Goal: Transaction & Acquisition: Purchase product/service

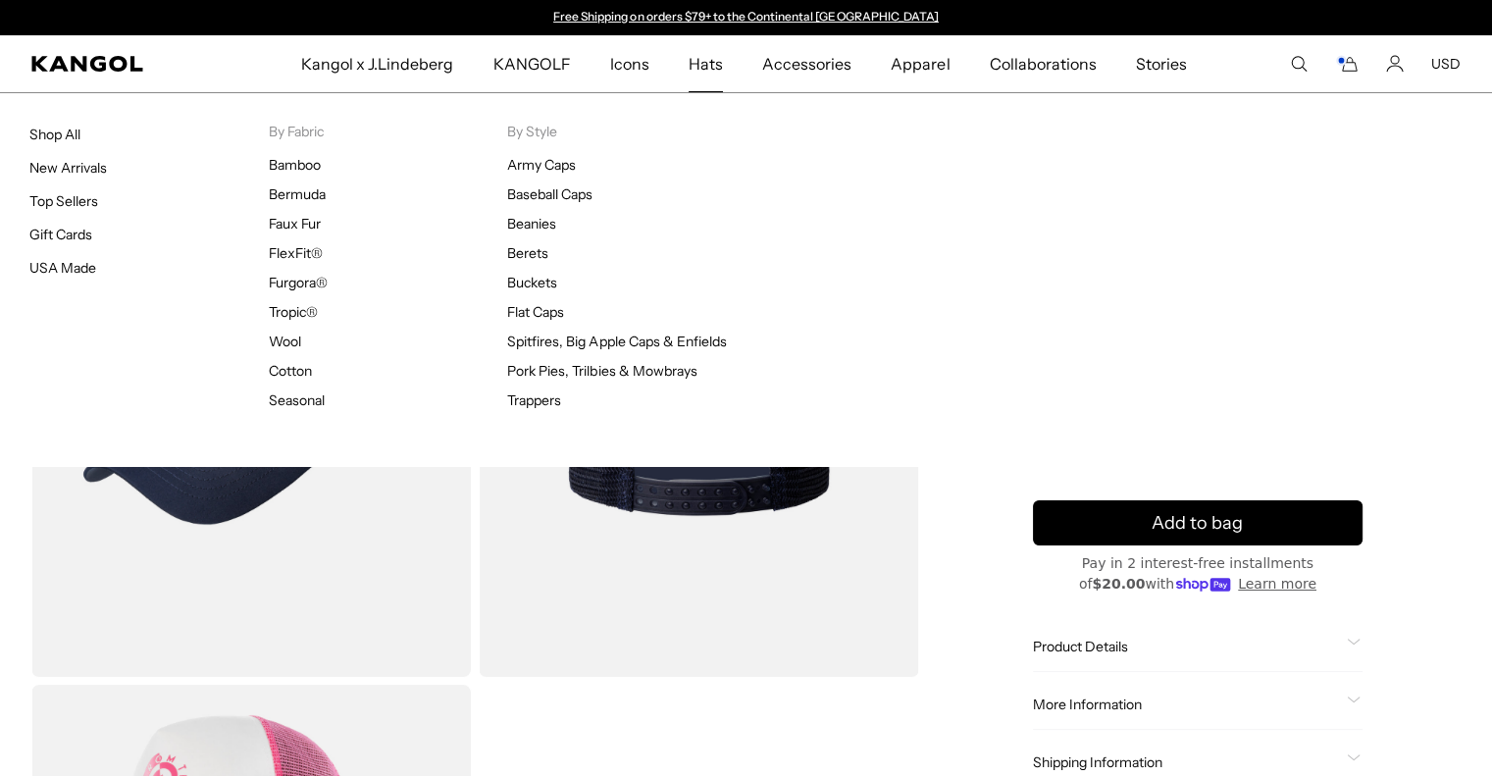
drag, startPoint x: 715, startPoint y: 69, endPoint x: 702, endPoint y: 65, distance: 14.3
click at [702, 65] on span "Hats" at bounding box center [706, 63] width 34 height 57
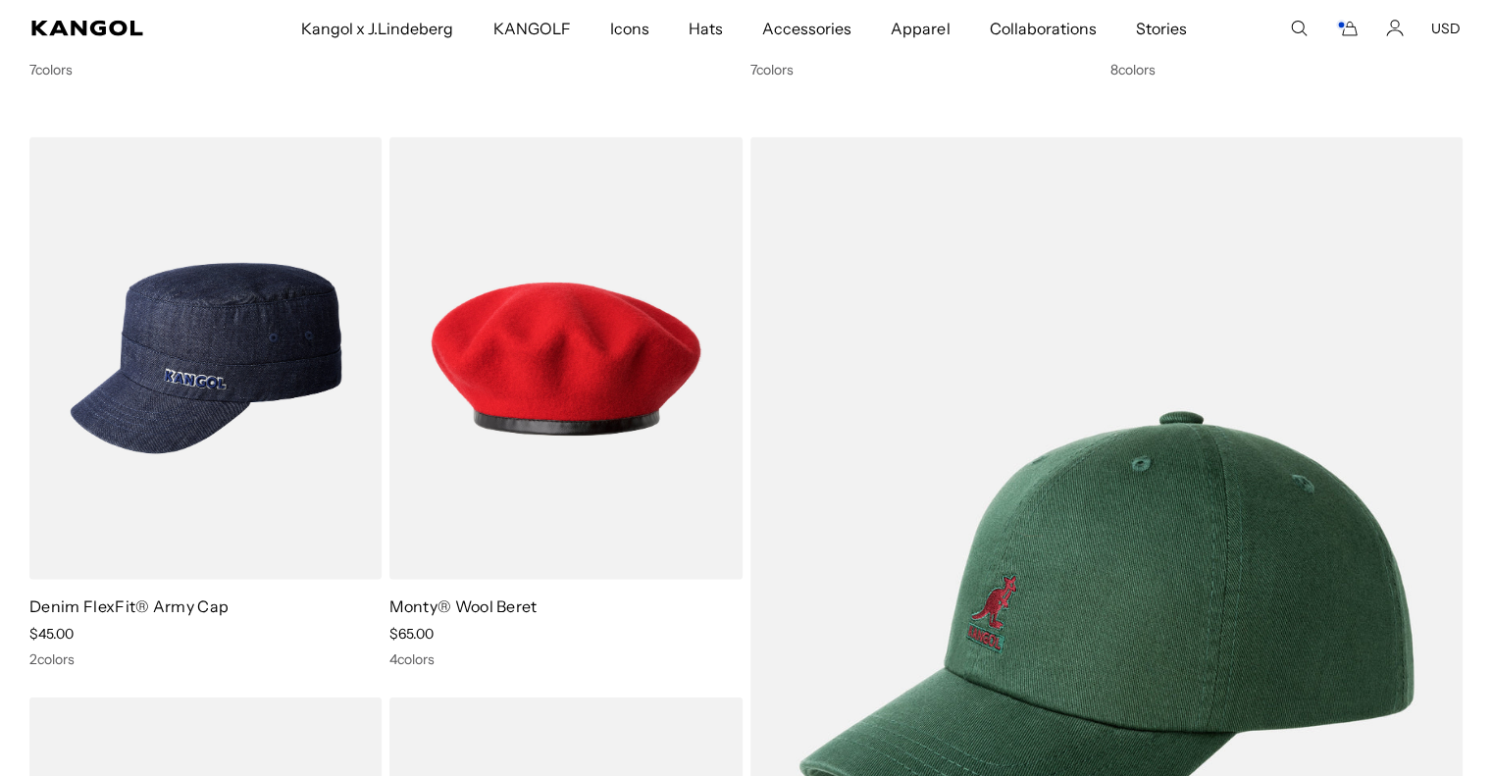
click at [0, 0] on img at bounding box center [0, 0] width 0 height 0
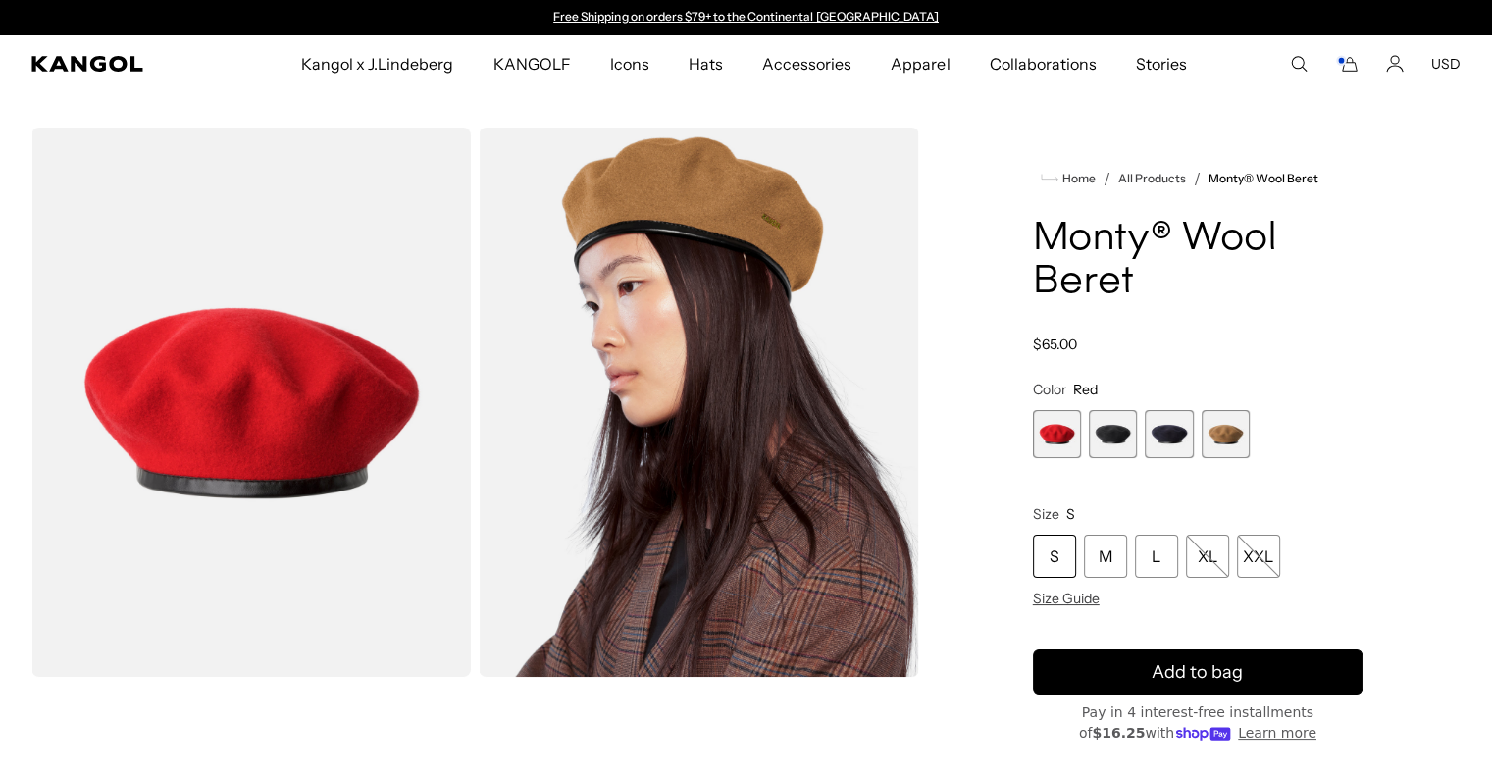
click at [1125, 438] on span "2 of 4" at bounding box center [1113, 434] width 48 height 48
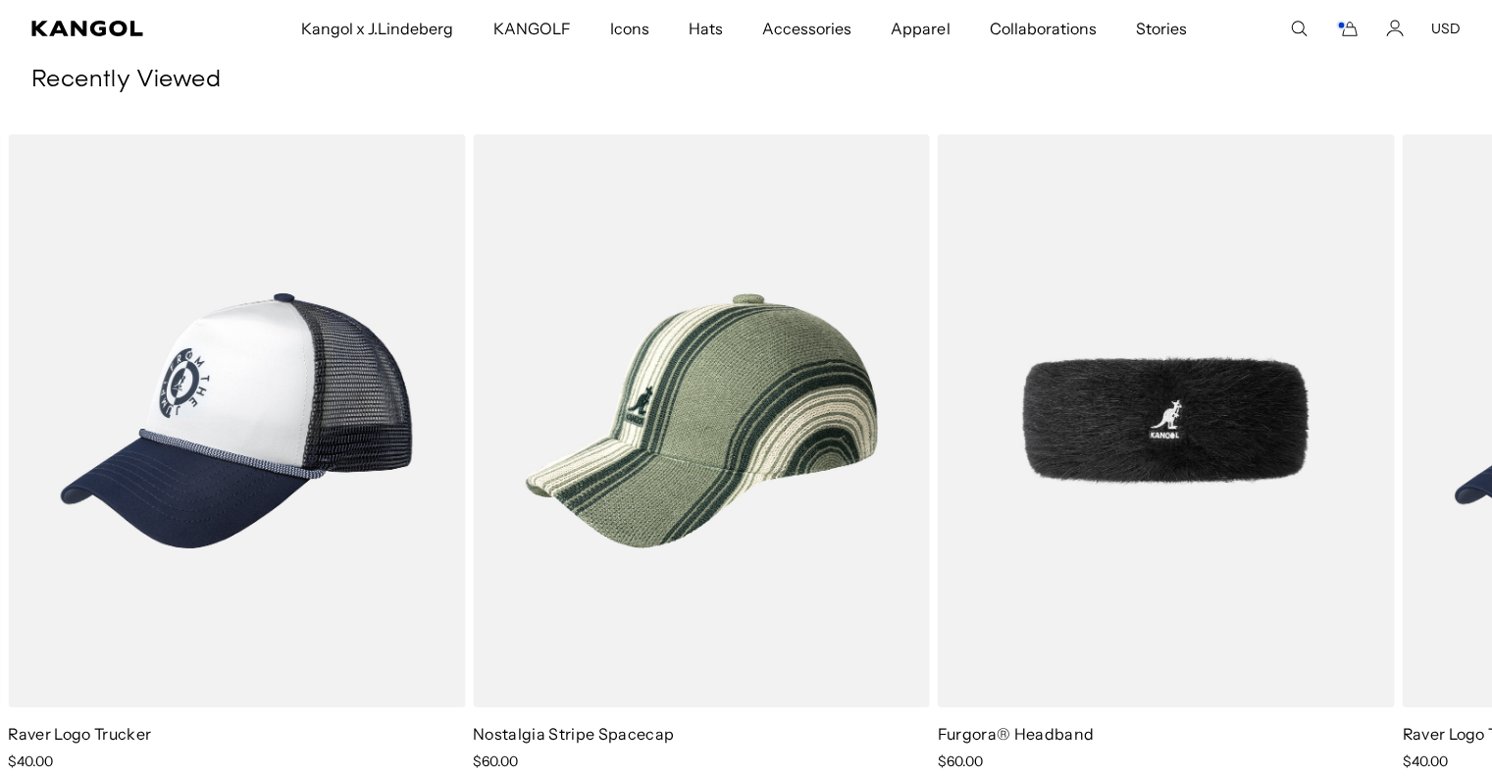
click at [0, 0] on img "2 of 3" at bounding box center [0, 0] width 0 height 0
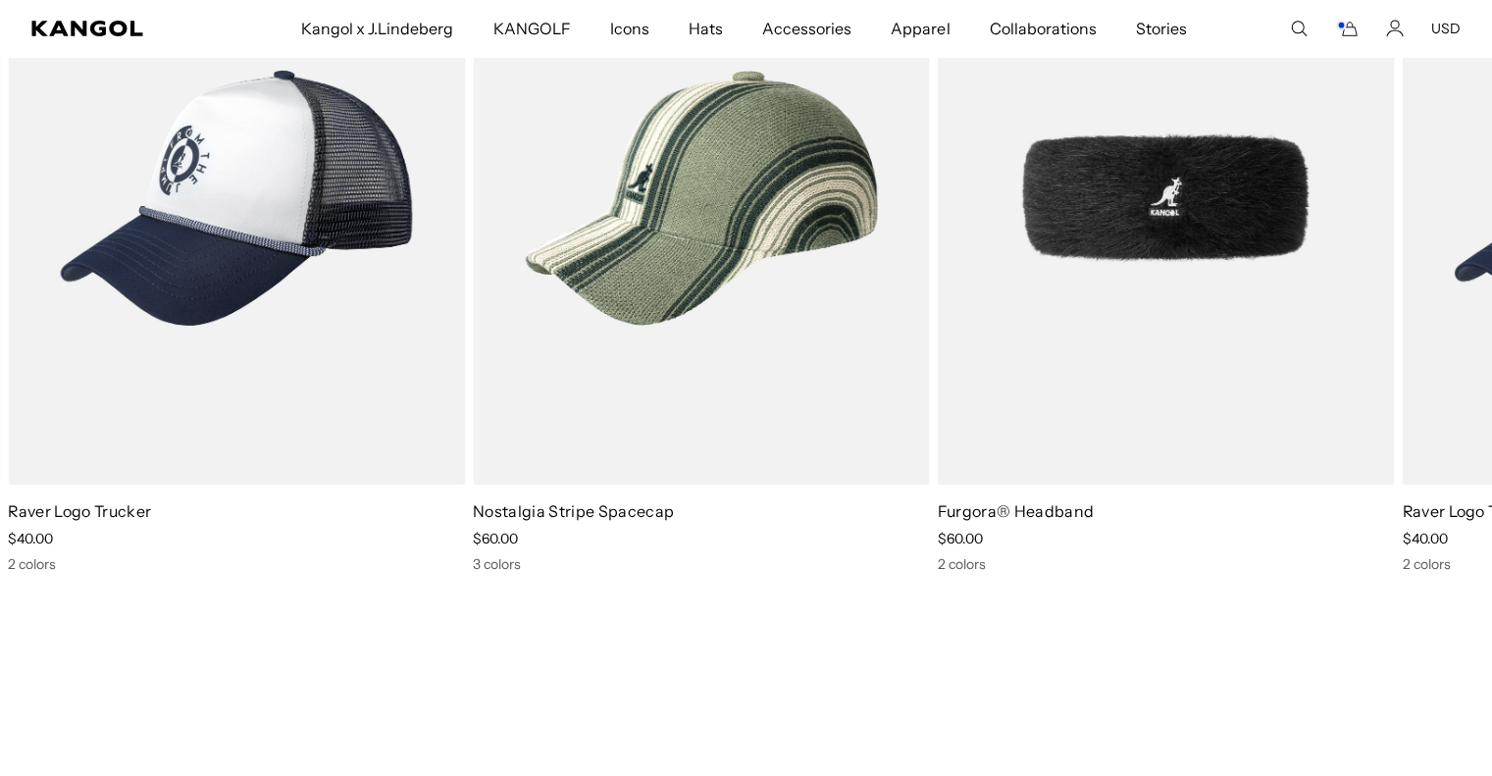
scroll to position [22532, 0]
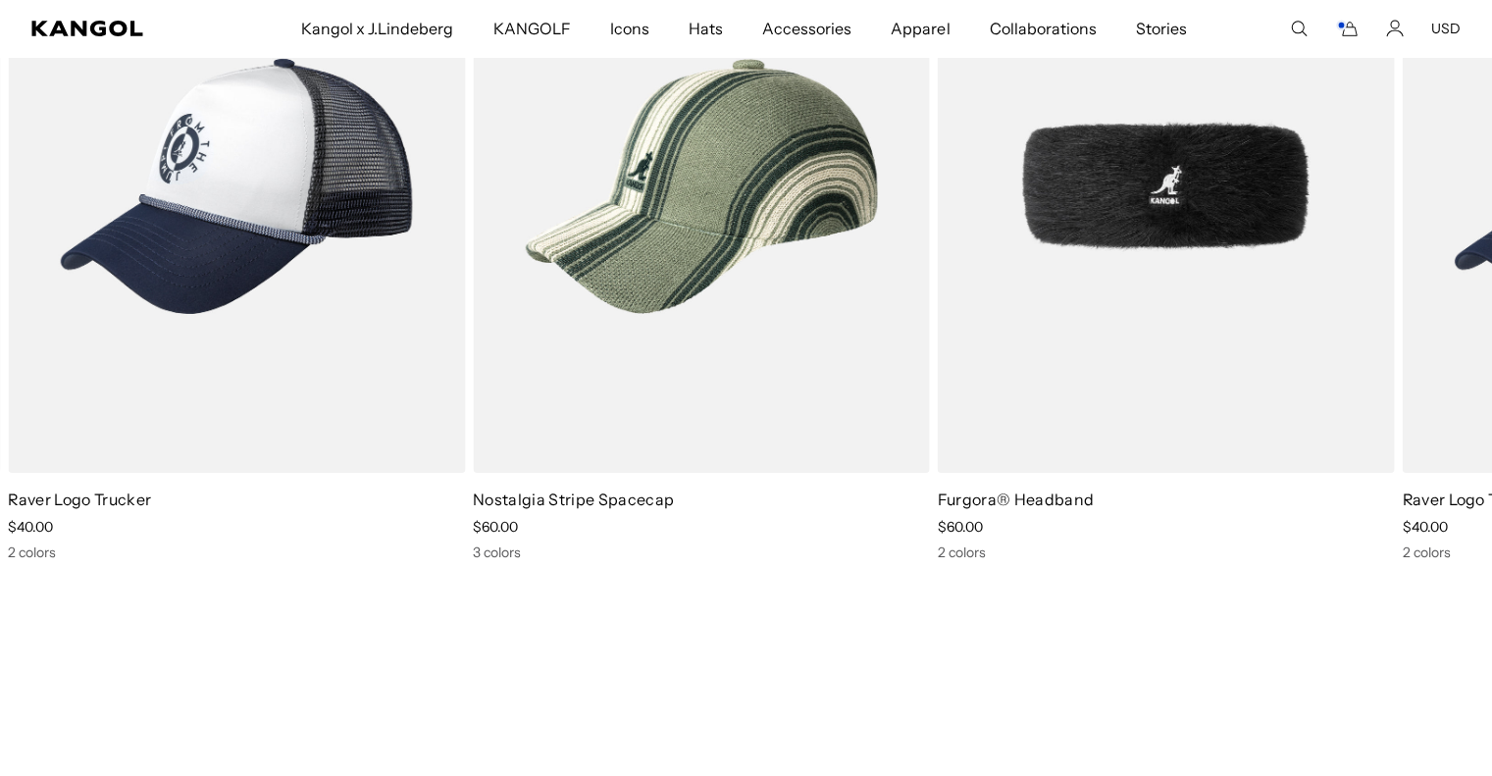
drag, startPoint x: 949, startPoint y: 601, endPoint x: 1106, endPoint y: 600, distance: 157.0
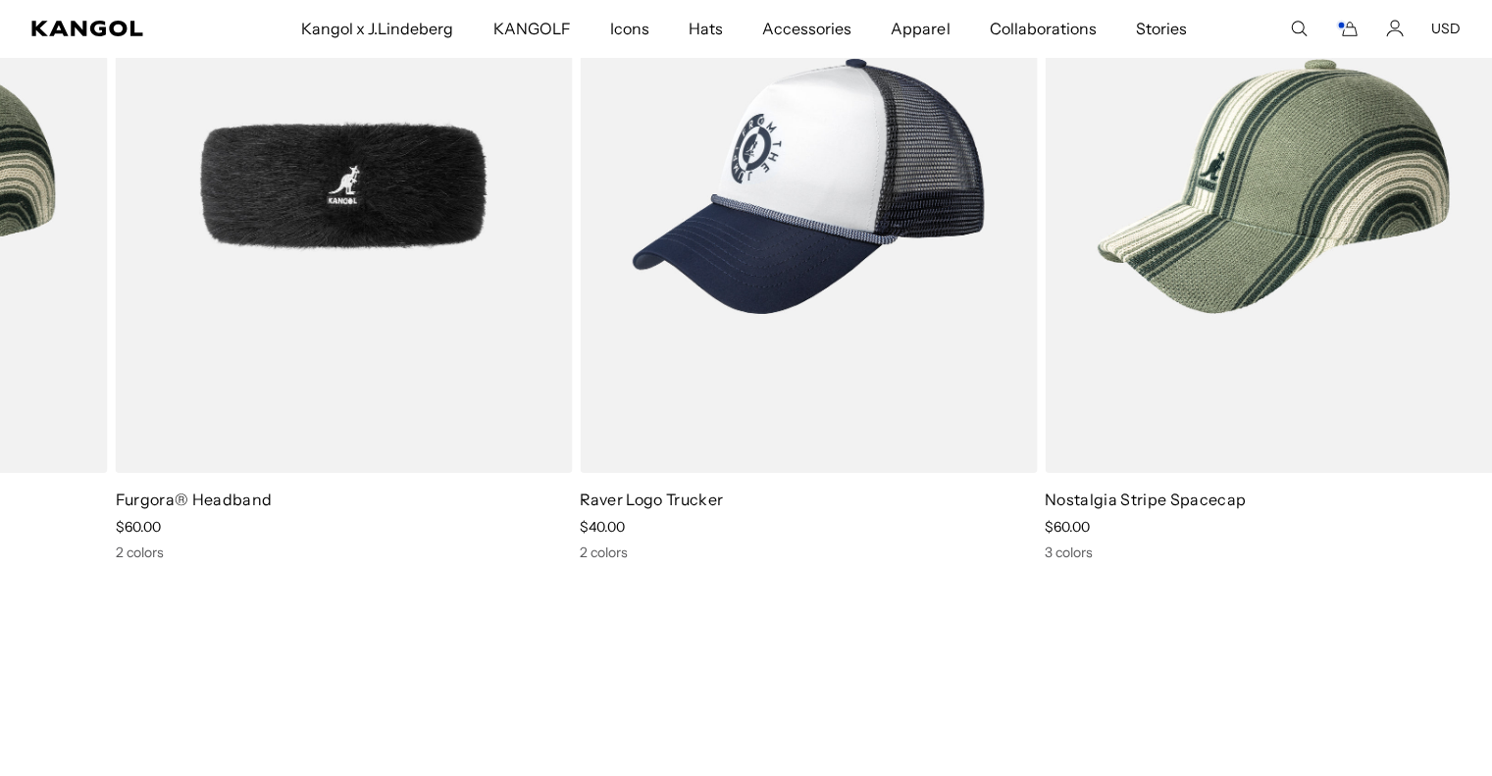
drag, startPoint x: 1170, startPoint y: 309, endPoint x: 349, endPoint y: 356, distance: 821.7
click at [0, 0] on img "3 of 3" at bounding box center [0, 0] width 0 height 0
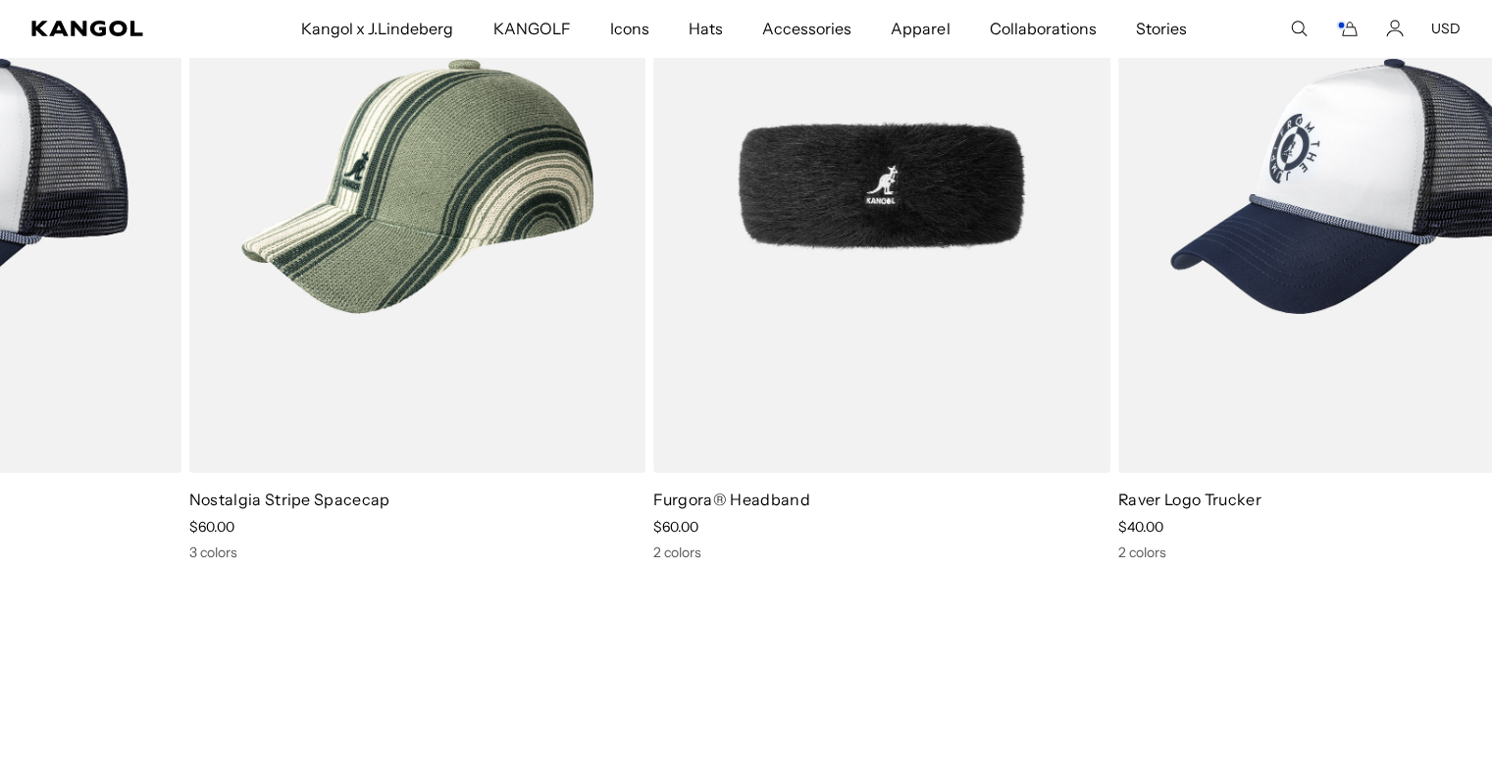
drag, startPoint x: 709, startPoint y: 381, endPoint x: 0, endPoint y: 392, distance: 709.5
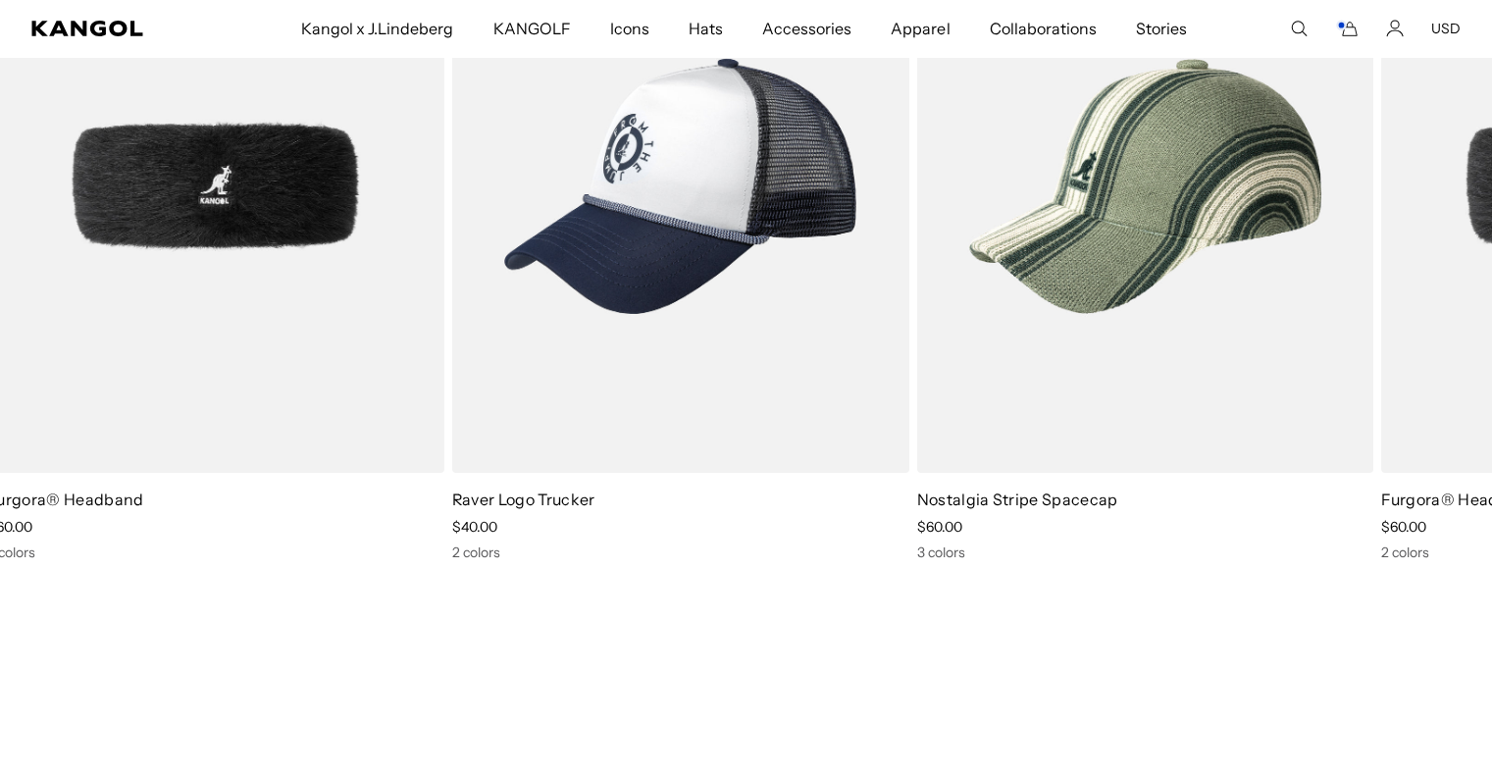
drag, startPoint x: 967, startPoint y: 368, endPoint x: 369, endPoint y: 371, distance: 598.6
click at [0, 0] on img "1 of 3" at bounding box center [0, 0] width 0 height 0
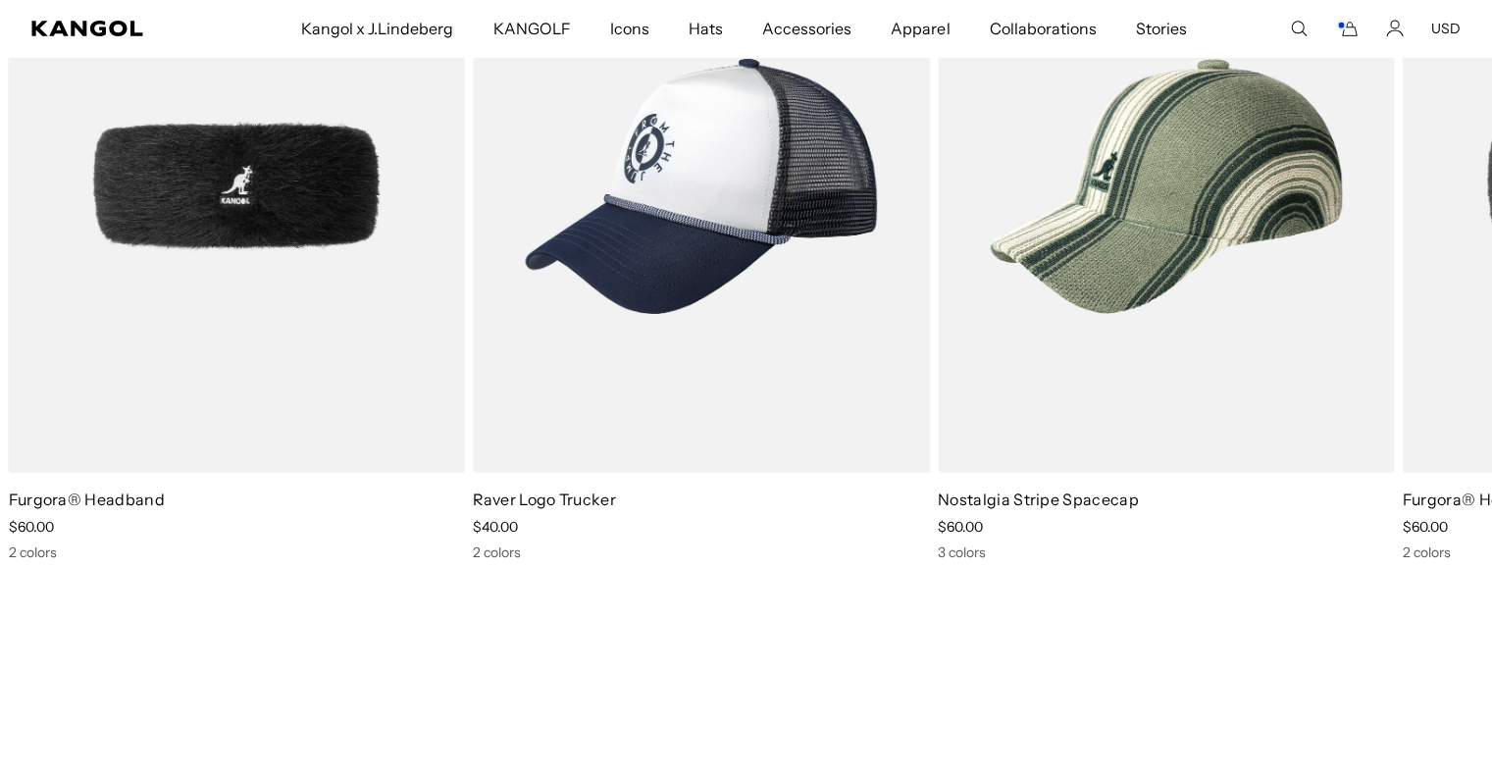
scroll to position [0, 404]
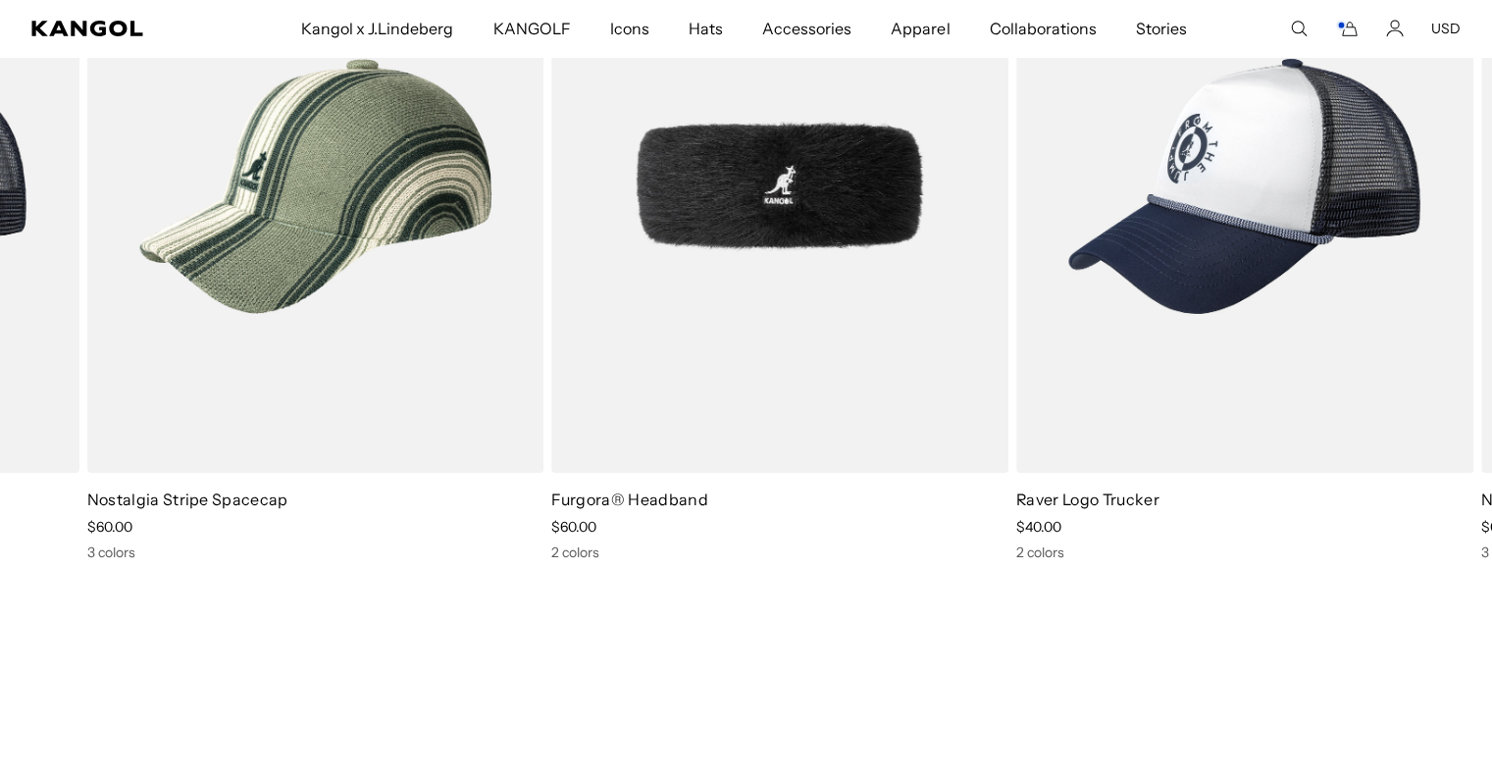
drag, startPoint x: 1129, startPoint y: 395, endPoint x: 262, endPoint y: 379, distance: 867.6
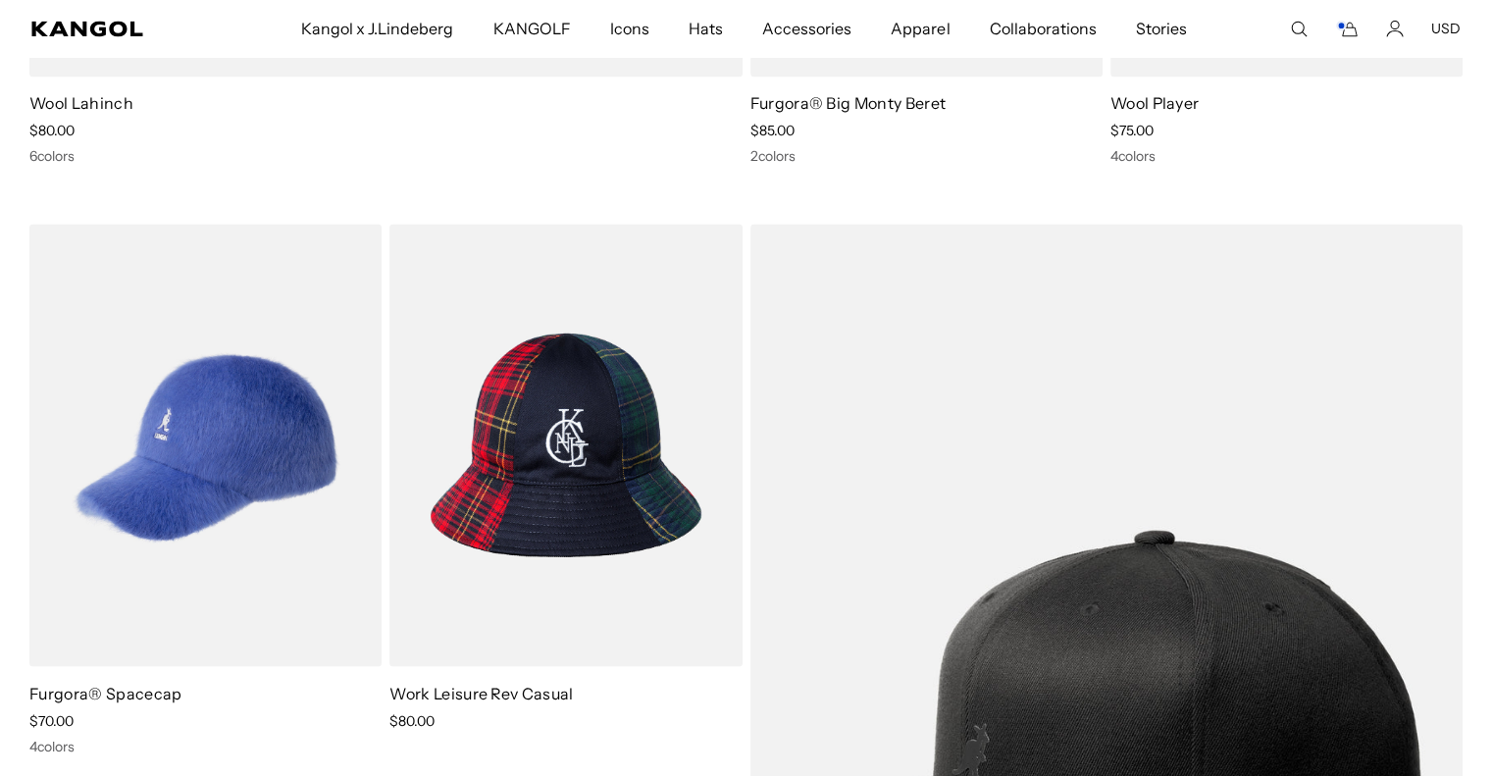
click at [0, 0] on img at bounding box center [0, 0] width 0 height 0
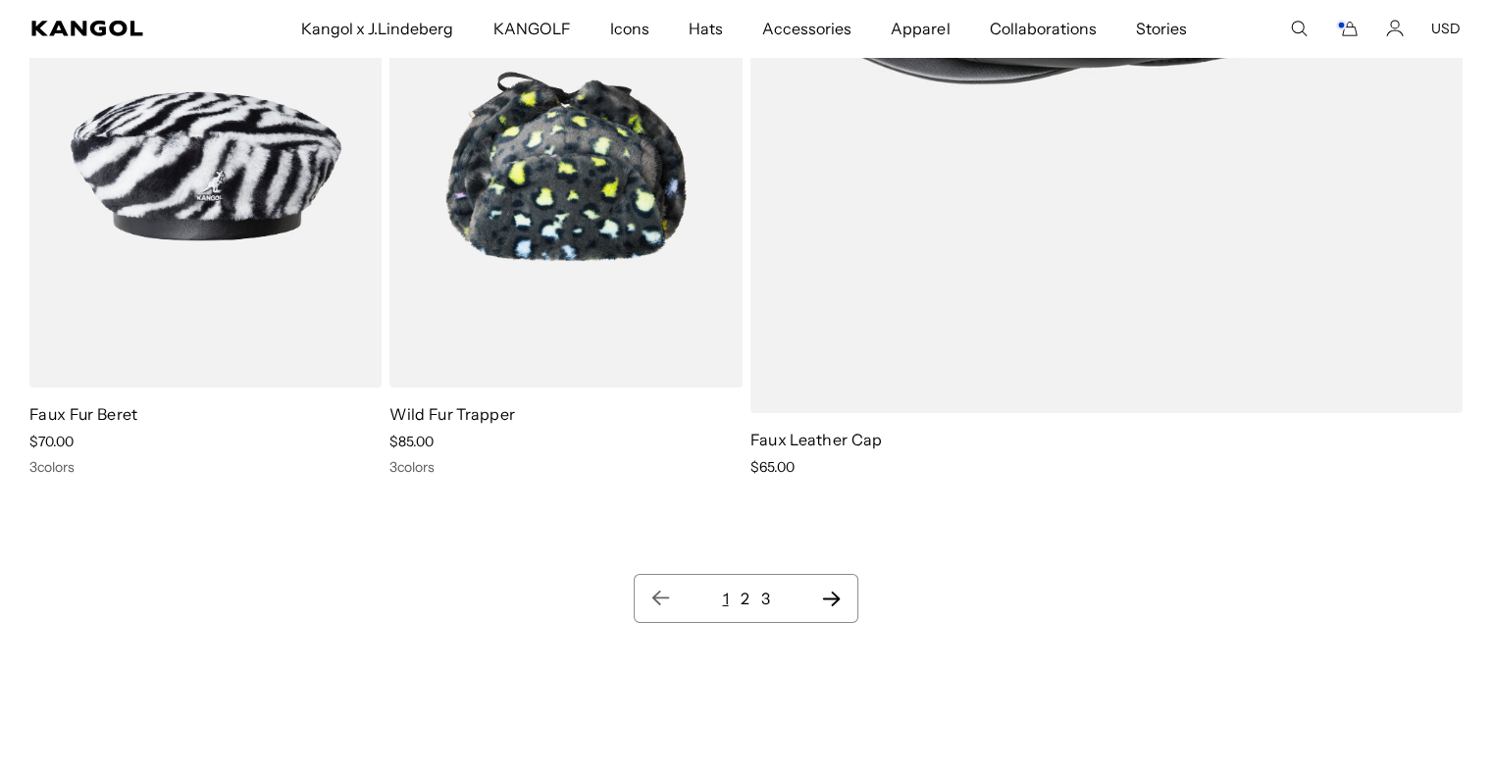
click at [836, 596] on icon "Next page" at bounding box center [831, 599] width 18 height 15
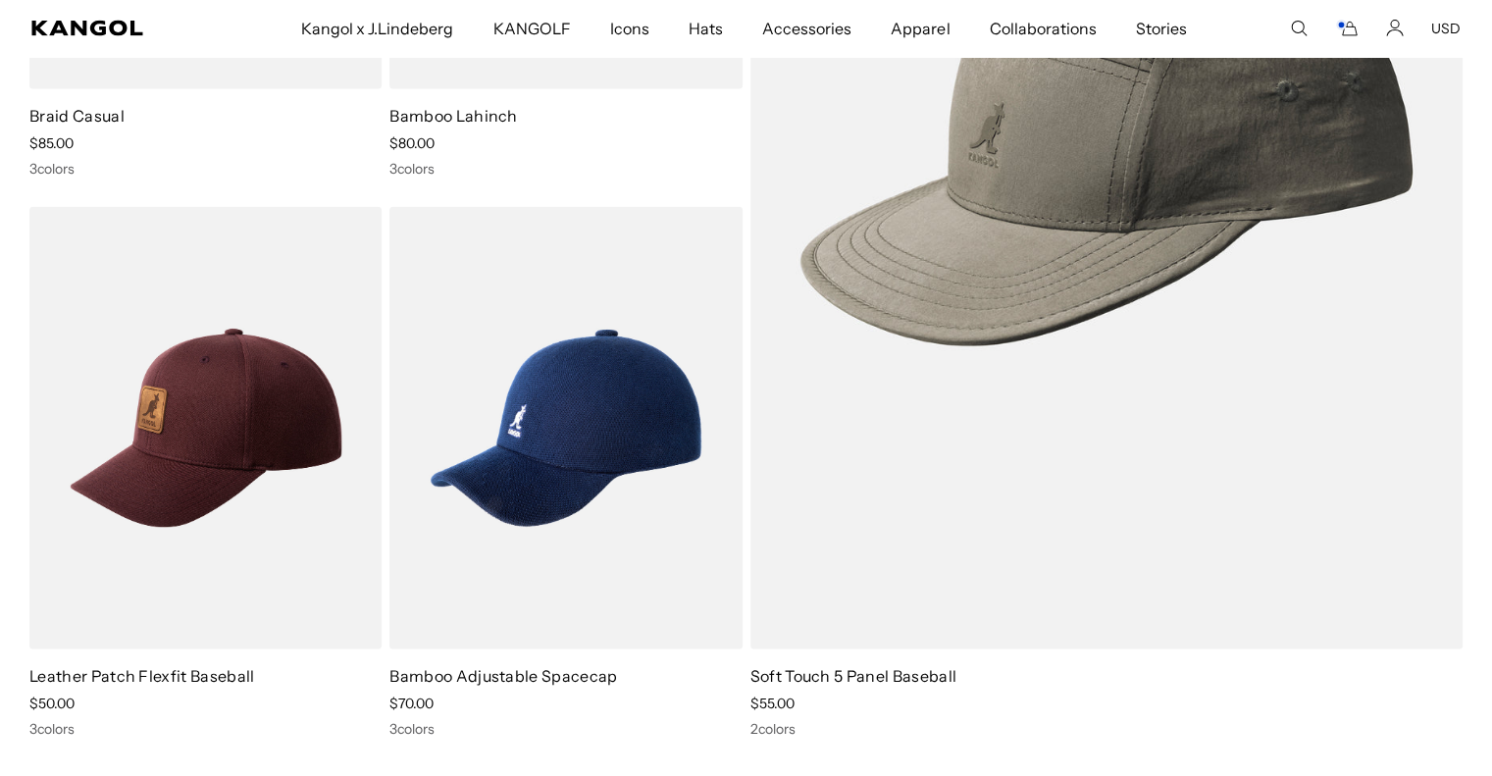
click at [0, 0] on img at bounding box center [0, 0] width 0 height 0
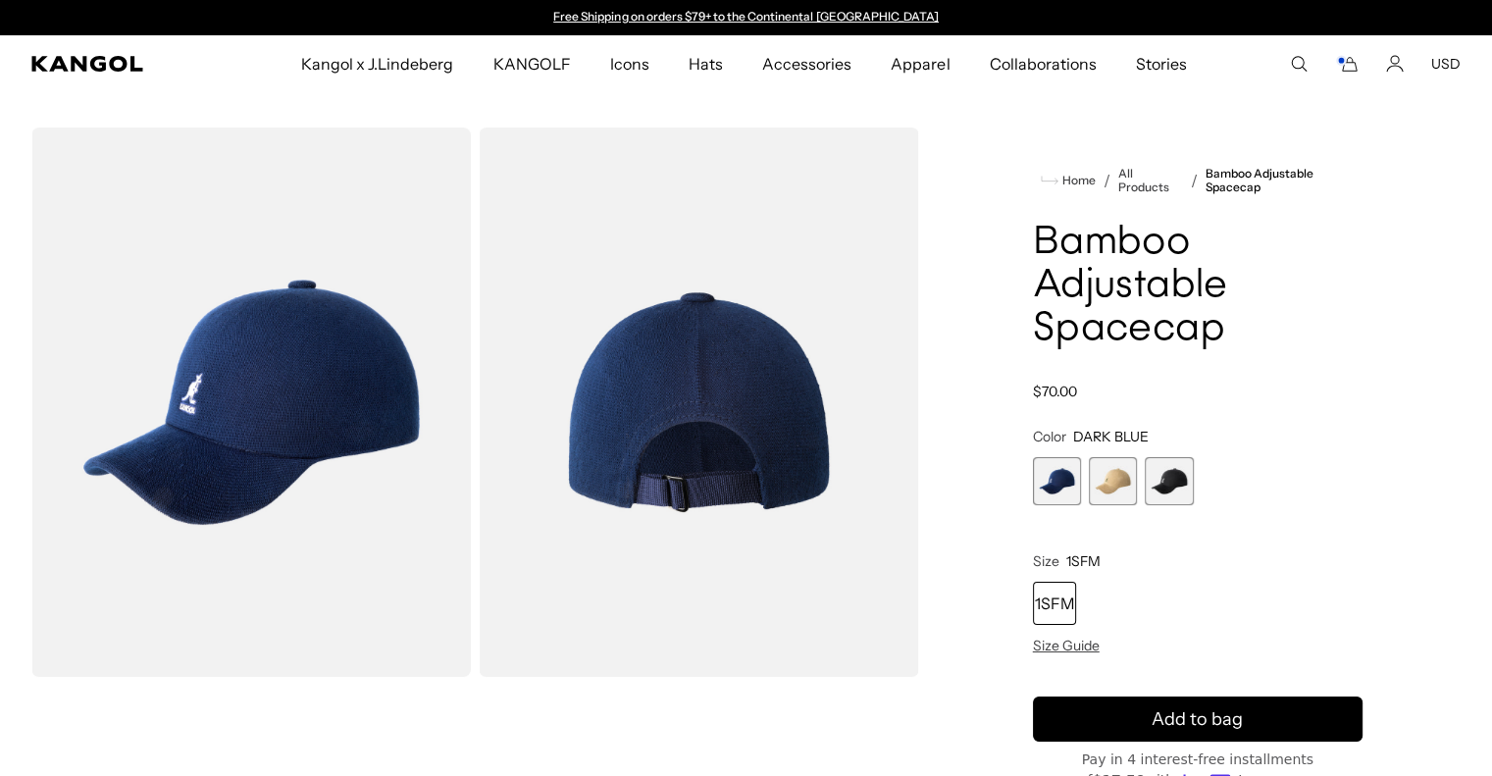
click at [1161, 468] on span "3 of 3" at bounding box center [1169, 481] width 48 height 48
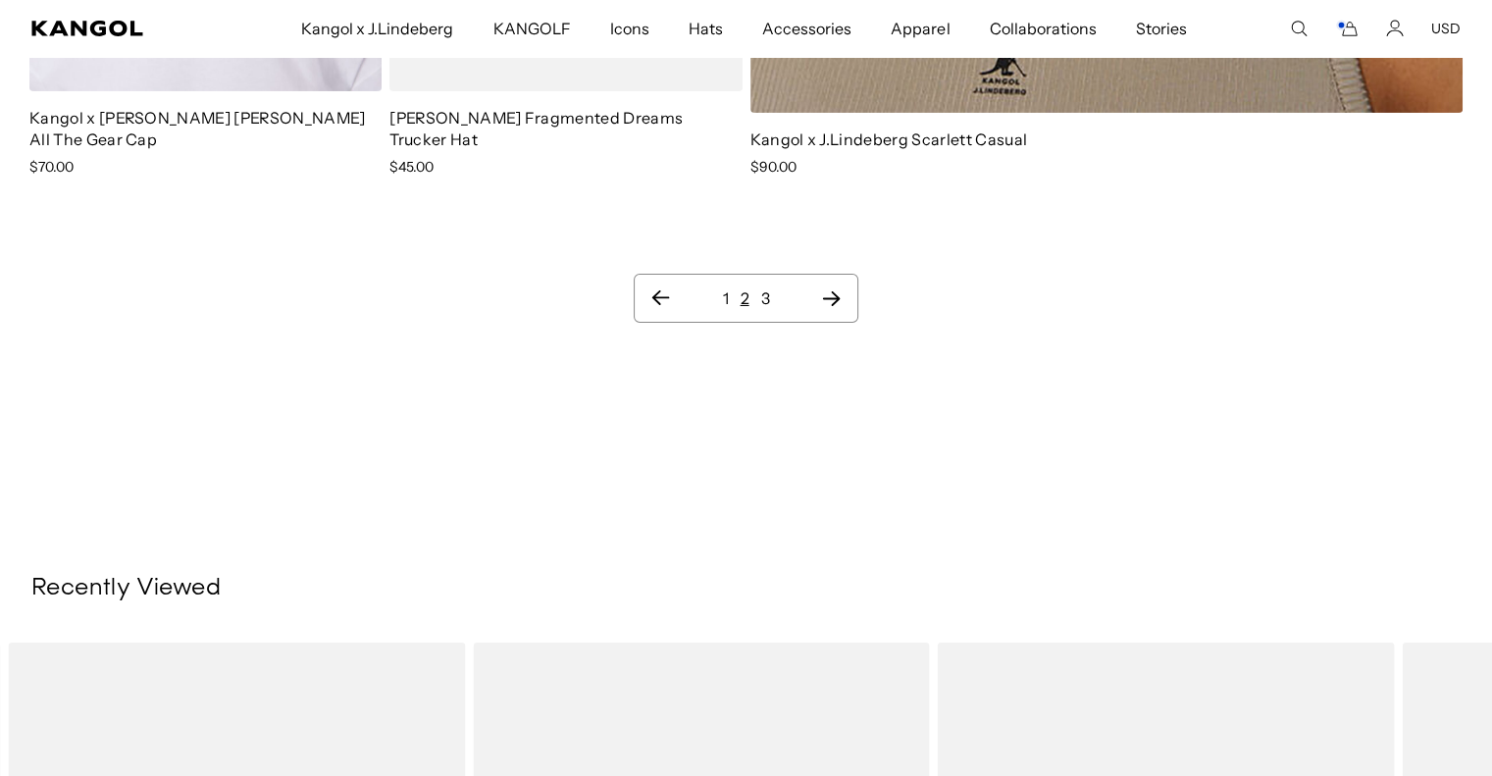
scroll to position [21801, 0]
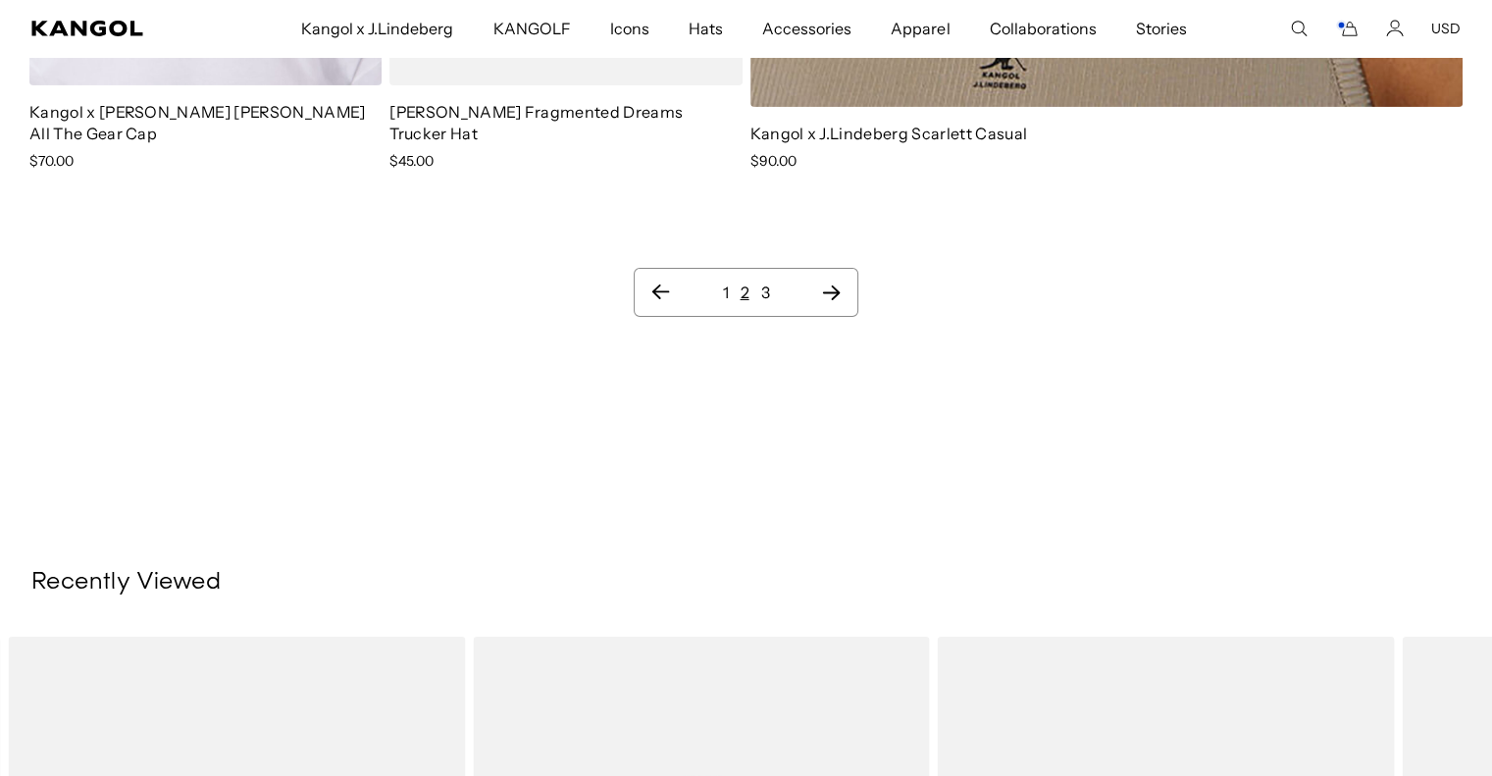
click at [770, 281] on ul "1 2 3" at bounding box center [746, 293] width 190 height 24
click at [758, 281] on ul "1 2 3" at bounding box center [746, 293] width 190 height 24
click at [765, 283] on link "3" at bounding box center [765, 293] width 9 height 20
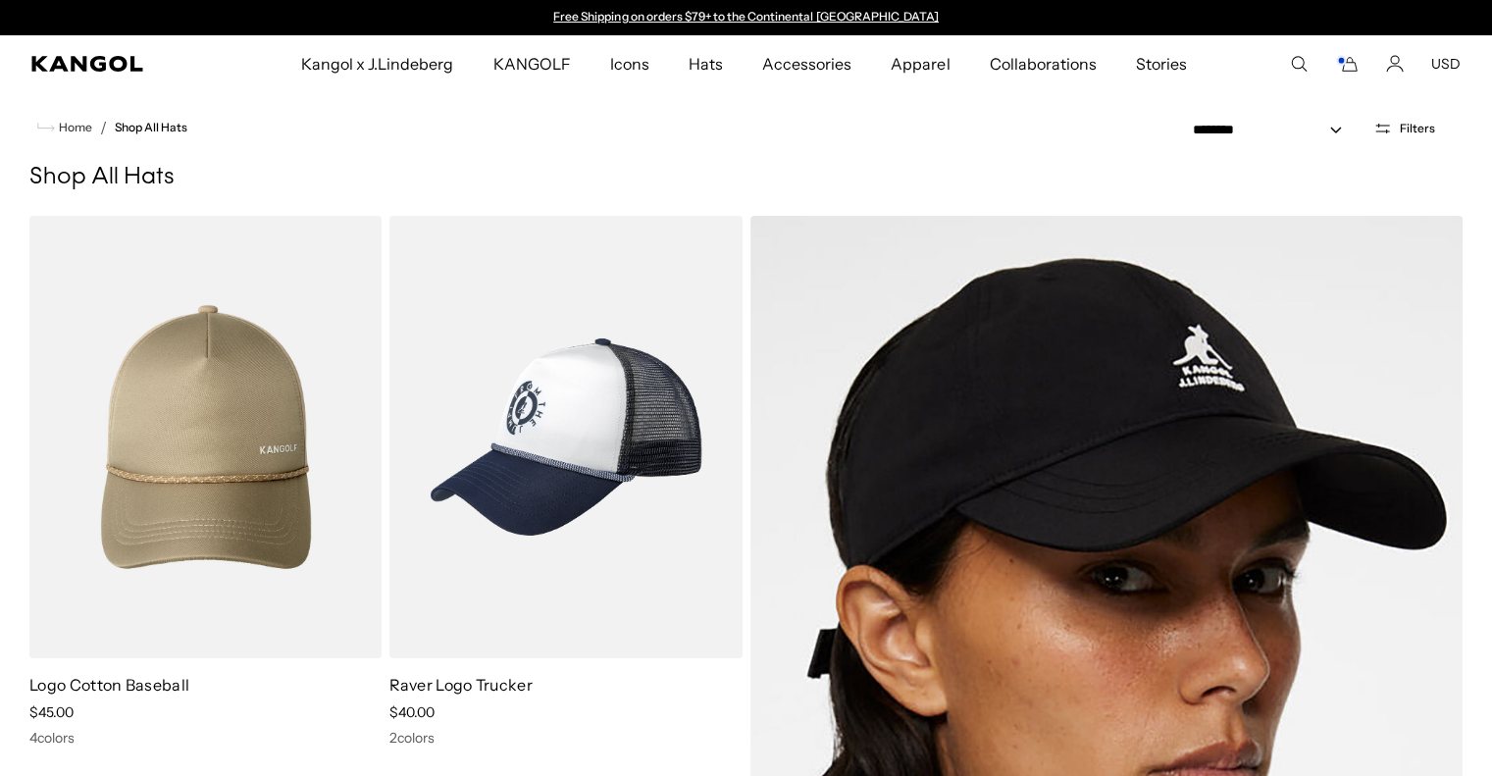
click at [1342, 66] on icon "Cart" at bounding box center [1347, 64] width 24 height 18
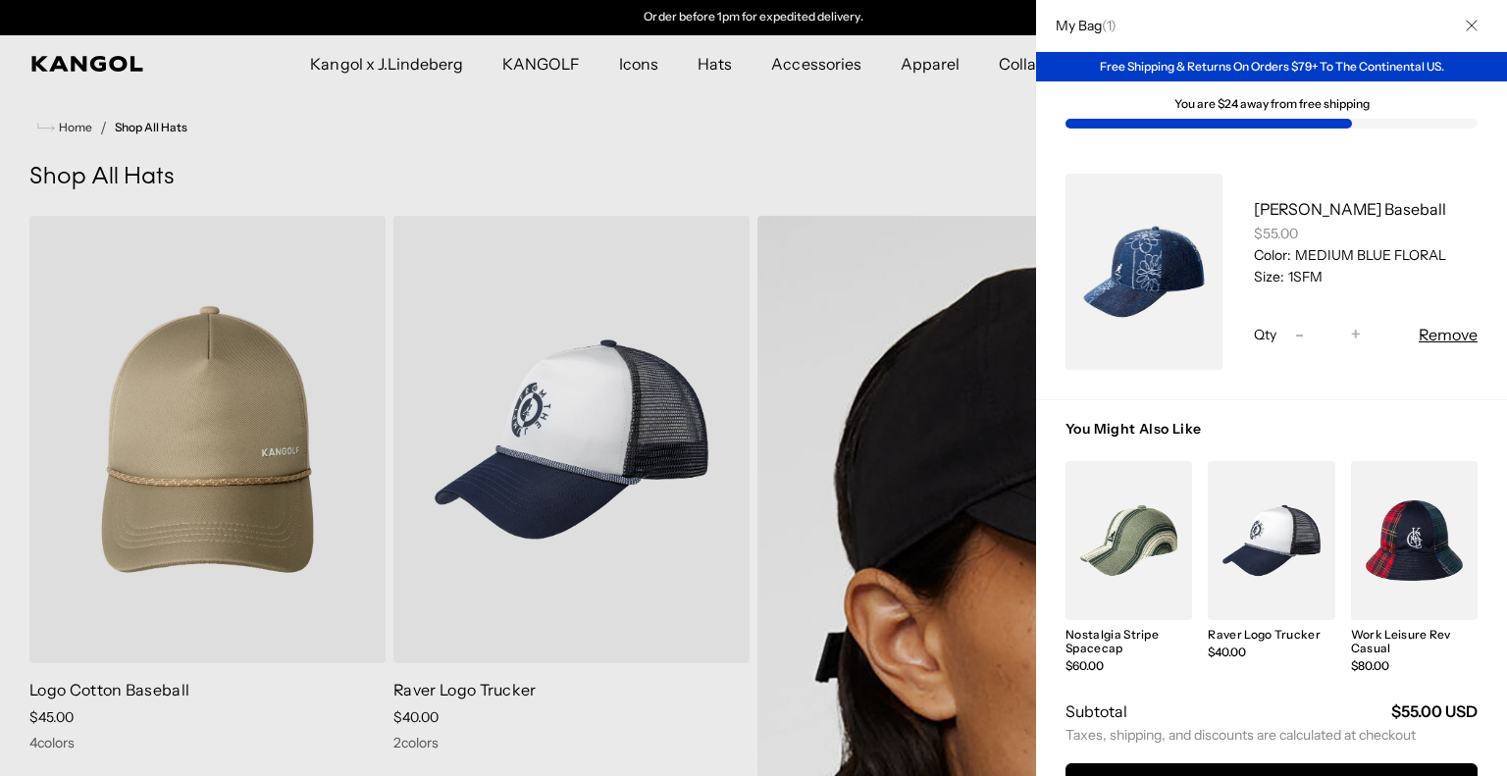
scroll to position [98, 0]
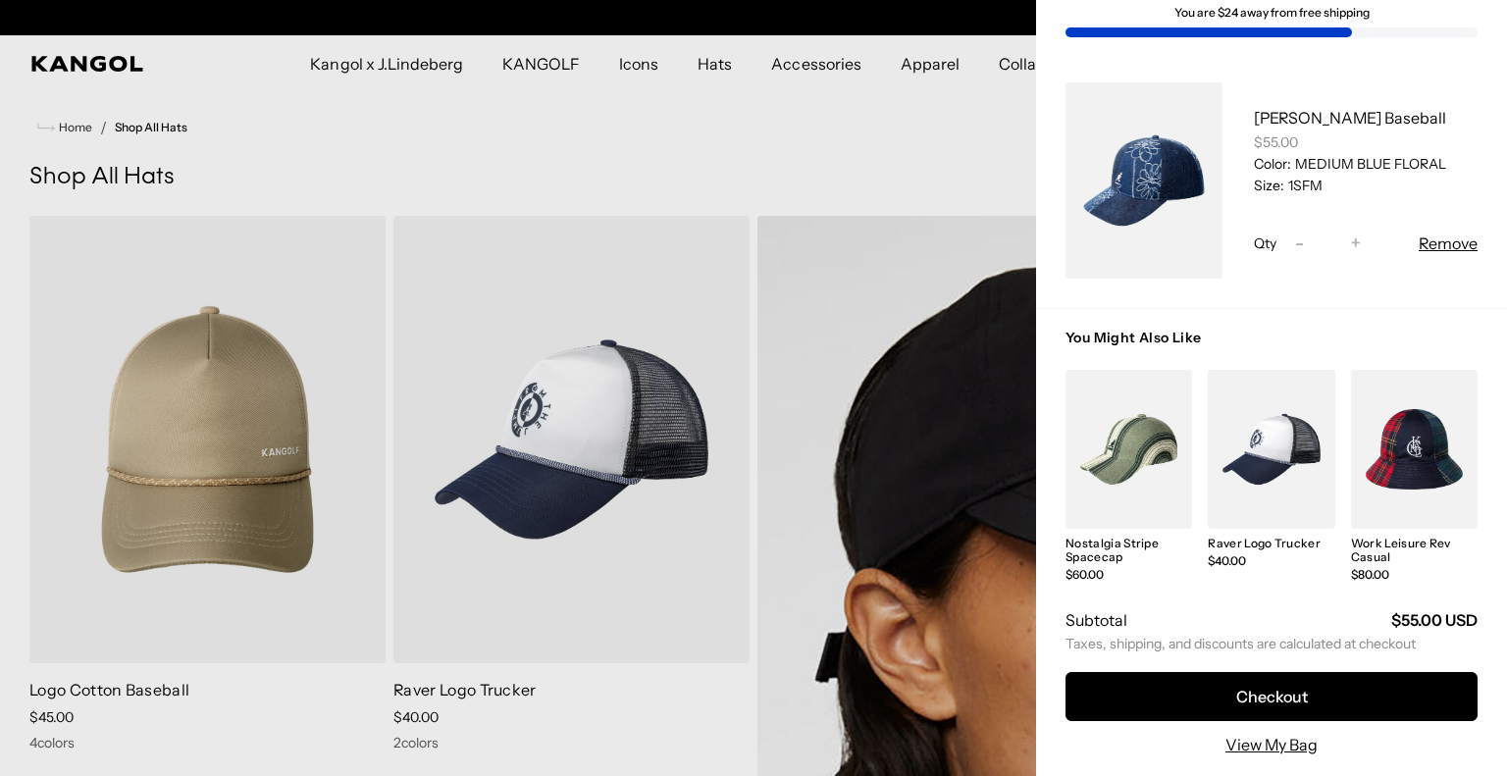
click at [1209, 654] on div "Checkout View My Bag" at bounding box center [1272, 705] width 412 height 104
click at [1224, 672] on button "Checkout" at bounding box center [1272, 696] width 412 height 49
